Goal: Information Seeking & Learning: Learn about a topic

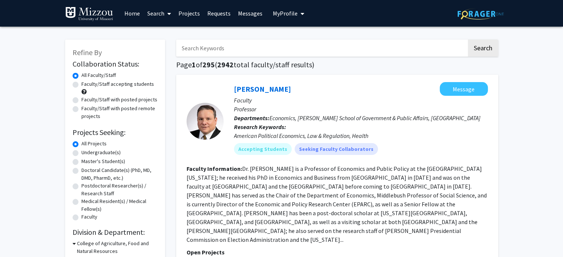
click at [98, 13] on img at bounding box center [89, 14] width 48 height 15
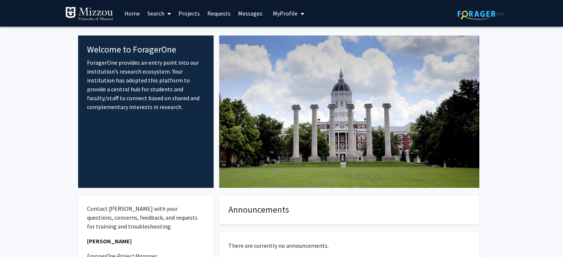
click at [158, 14] on link "Search" at bounding box center [159, 13] width 31 height 26
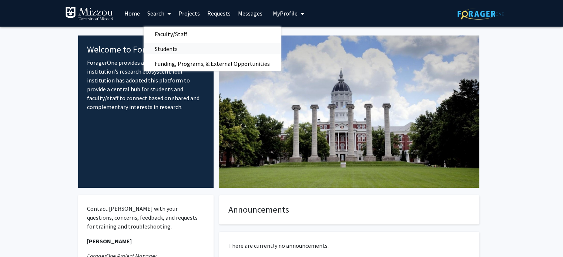
click at [161, 49] on span "Students" at bounding box center [166, 48] width 45 height 15
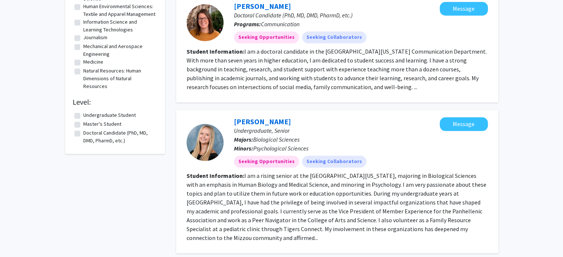
scroll to position [667, 0]
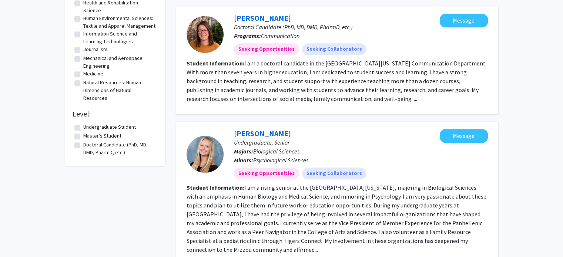
click at [83, 131] on label "Undergraduate Student" at bounding box center [109, 127] width 53 height 8
click at [83, 128] on input "Undergraduate Student" at bounding box center [85, 125] width 5 height 5
checkbox input "true"
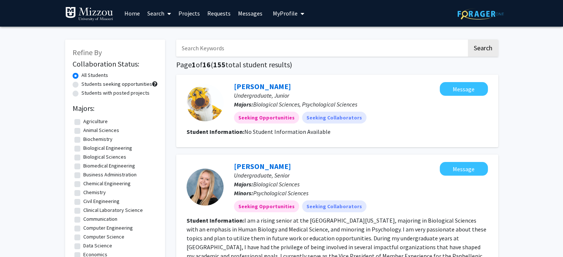
click at [233, 44] on input "Search Keywords" at bounding box center [321, 48] width 291 height 17
type input "children"
click at [468, 40] on button "Search" at bounding box center [483, 48] width 30 height 17
checkbox input "false"
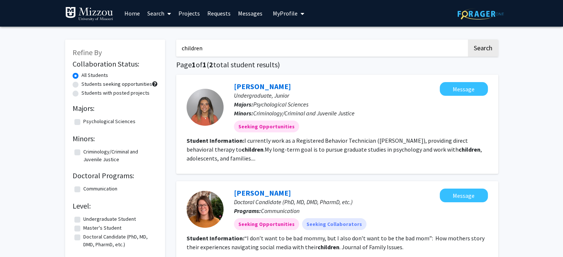
drag, startPoint x: 514, startPoint y: 85, endPoint x: 569, endPoint y: 64, distance: 58.5
click at [563, 65] on html "Skip navigation Home Search Projects Requests Messages My Profile [PERSON_NAME]…" at bounding box center [281, 128] width 563 height 257
click at [156, 16] on link "Search" at bounding box center [159, 13] width 31 height 26
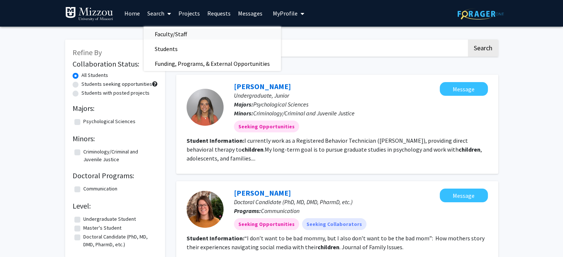
click at [162, 34] on span "Faculty/Staff" at bounding box center [171, 34] width 54 height 15
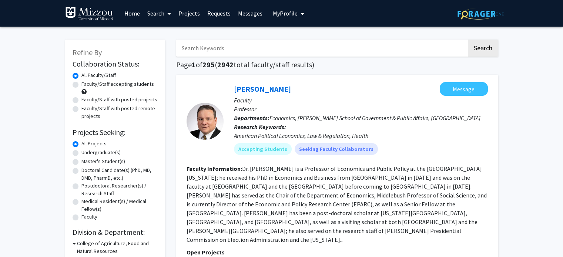
click at [375, 45] on input "Search Keywords" at bounding box center [321, 48] width 291 height 17
type input "children"
click at [468, 40] on button "Search" at bounding box center [483, 48] width 30 height 17
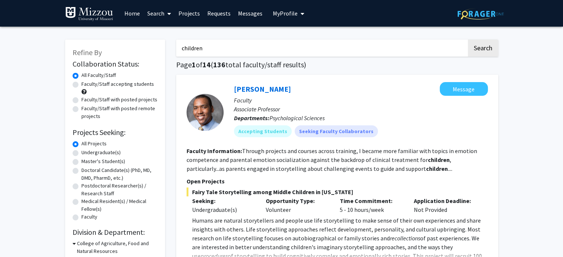
drag, startPoint x: 208, startPoint y: 44, endPoint x: 167, endPoint y: 46, distance: 40.8
click at [199, 51] on input "Search Keywords" at bounding box center [321, 48] width 291 height 17
type input "families"
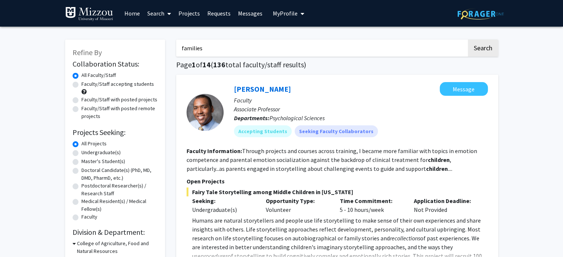
click at [468, 40] on button "Search" at bounding box center [483, 48] width 30 height 17
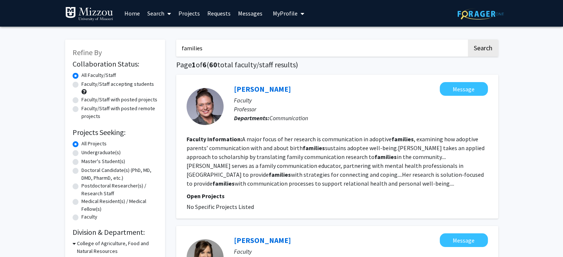
scroll to position [8, 0]
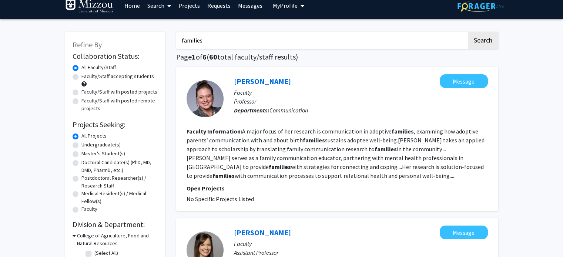
drag, startPoint x: 568, startPoint y: 29, endPoint x: 569, endPoint y: 57, distance: 28.5
click at [563, 57] on html "Skip navigation Home Search Projects Requests Messages My Profile [PERSON_NAME]…" at bounding box center [281, 120] width 563 height 257
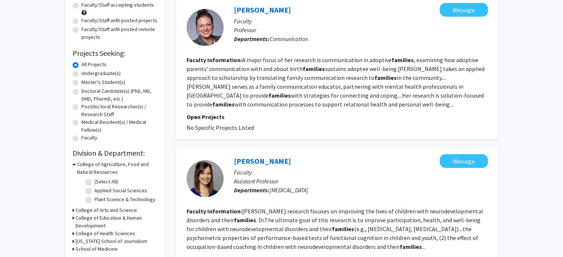
scroll to position [72, 0]
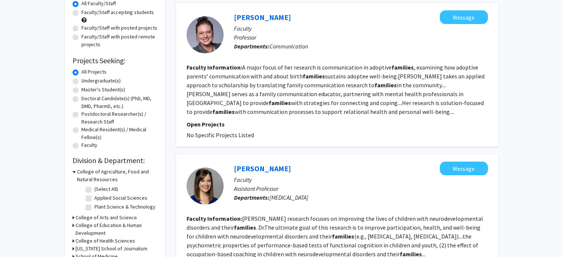
click at [77, 16] on div "Faculty/Staff accepting students" at bounding box center [115, 17] width 85 height 16
click at [81, 10] on label "Faculty/Staff accepting students" at bounding box center [117, 13] width 73 height 8
click at [81, 10] on input "Faculty/Staff accepting students" at bounding box center [83, 11] width 5 height 5
radio input "true"
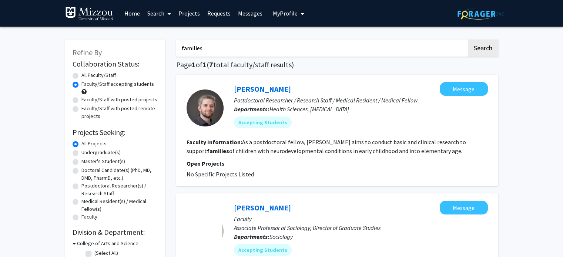
click at [141, 123] on form "Collaboration Status: Collaboration Status All Faculty/Staff Collaboration Stat…" at bounding box center [115, 141] width 85 height 163
click at [81, 100] on label "Faculty/Staff with posted projects" at bounding box center [119, 100] width 76 height 8
click at [81, 100] on input "Faculty/Staff with posted projects" at bounding box center [83, 98] width 5 height 5
radio input "true"
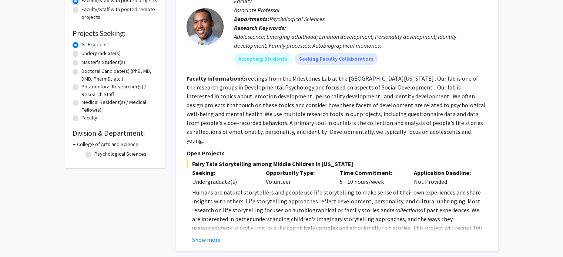
scroll to position [110, 0]
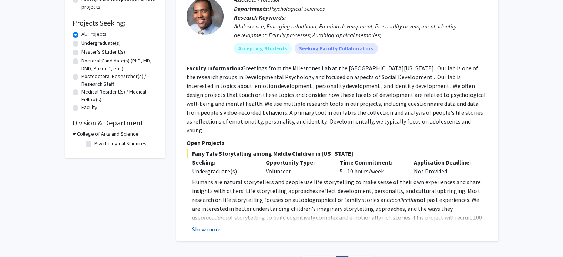
click at [206, 225] on button "Show more" at bounding box center [206, 229] width 29 height 9
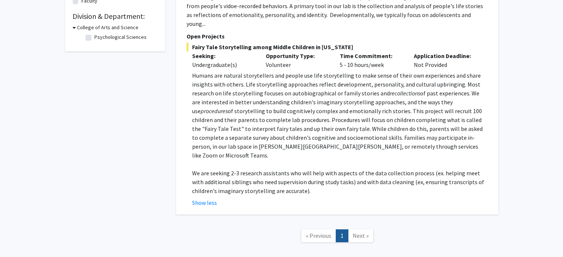
scroll to position [218, 0]
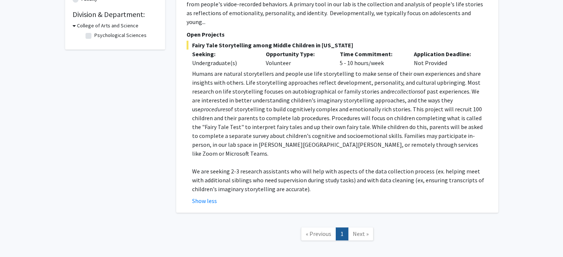
click at [357, 230] on span "Next »" at bounding box center [361, 233] width 16 height 7
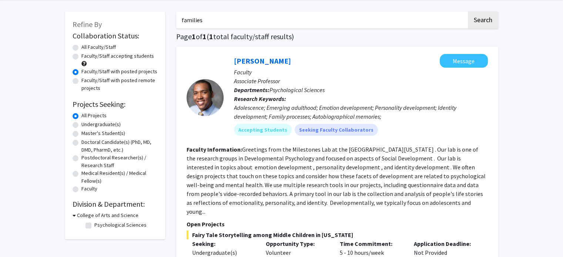
scroll to position [0, 0]
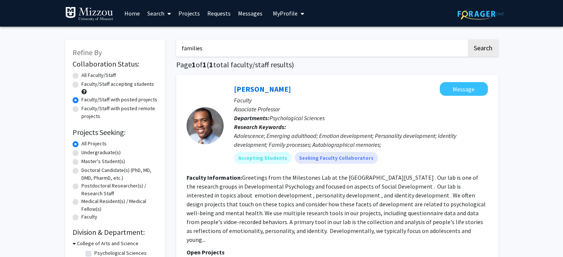
drag, startPoint x: 226, startPoint y: 45, endPoint x: 154, endPoint y: 46, distance: 71.9
click at [154, 46] on div "Refine By Collaboration Status: Collaboration Status All Faculty/Staff Collabor…" at bounding box center [282, 253] width 445 height 442
click at [81, 85] on label "Faculty/Staff accepting students" at bounding box center [117, 84] width 73 height 8
click at [81, 85] on input "Faculty/Staff accepting students" at bounding box center [83, 82] width 5 height 5
radio input "true"
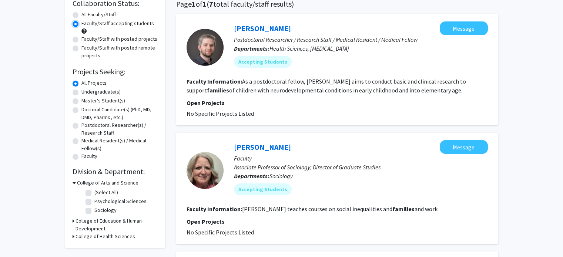
scroll to position [68, 0]
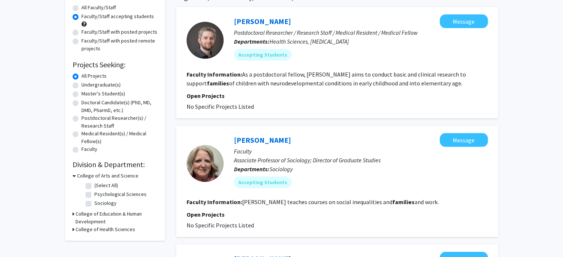
click at [94, 196] on label "Psychological Sciences" at bounding box center [120, 195] width 52 height 8
click at [94, 196] on input "Psychological Sciences" at bounding box center [96, 193] width 5 height 5
checkbox input "true"
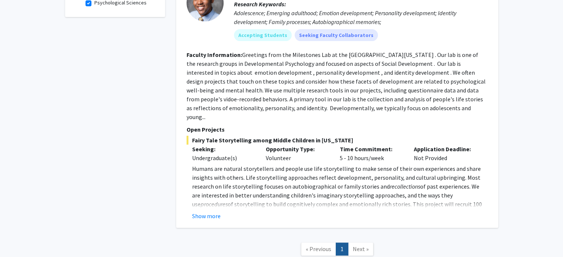
scroll to position [294, 0]
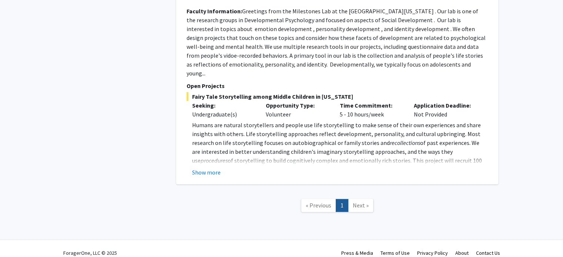
click at [350, 199] on link "Next »" at bounding box center [361, 205] width 26 height 13
click at [360, 202] on span "Next »" at bounding box center [361, 205] width 16 height 7
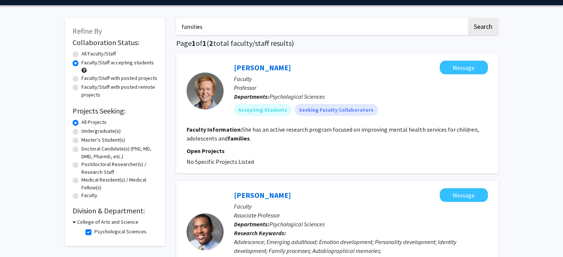
scroll to position [0, 0]
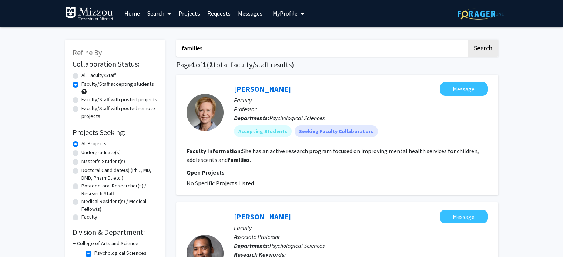
click at [217, 46] on input "families" at bounding box center [321, 48] width 291 height 17
type input "f"
type input "youth"
click at [468, 40] on button "Search" at bounding box center [483, 48] width 30 height 17
radio input "true"
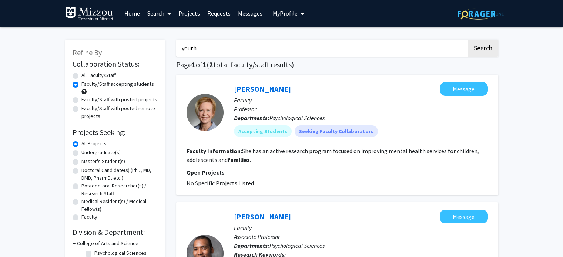
checkbox input "false"
